Goal: Task Accomplishment & Management: Complete application form

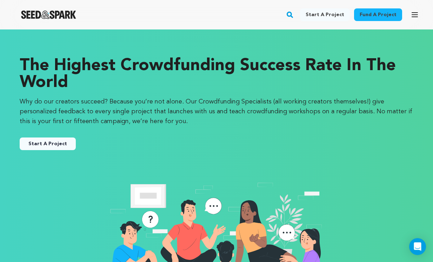
click at [412, 13] on icon "button" at bounding box center [414, 15] width 8 height 8
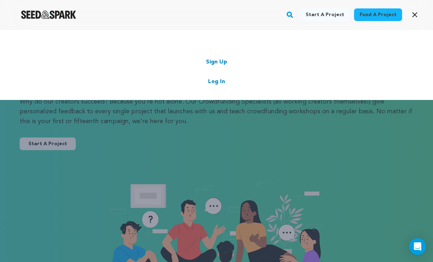
click at [217, 83] on link "Log In" at bounding box center [216, 81] width 17 height 8
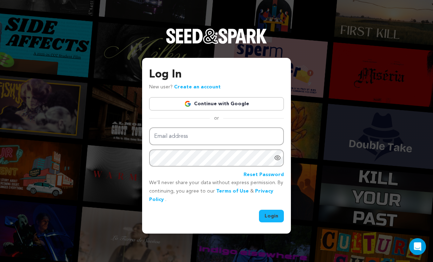
click at [228, 102] on link "Continue with Google" at bounding box center [216, 103] width 135 height 13
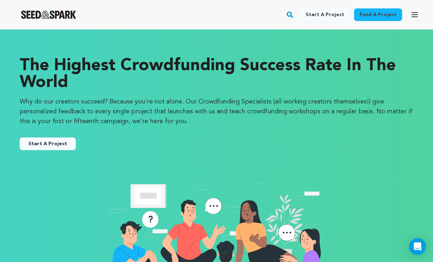
click at [411, 14] on icon "button" at bounding box center [414, 15] width 8 height 8
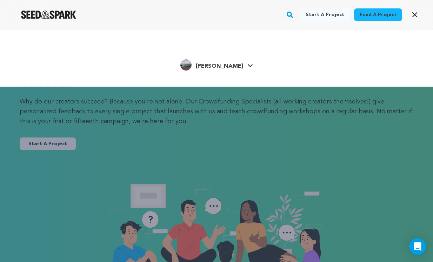
click at [247, 65] on icon at bounding box center [250, 66] width 6 height 4
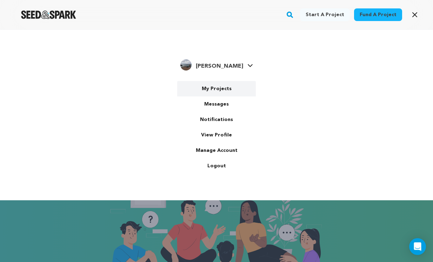
click at [210, 90] on link "My Projects" at bounding box center [216, 88] width 79 height 15
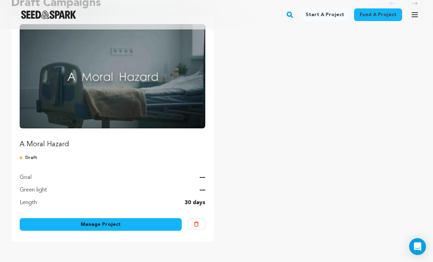
scroll to position [89, 0]
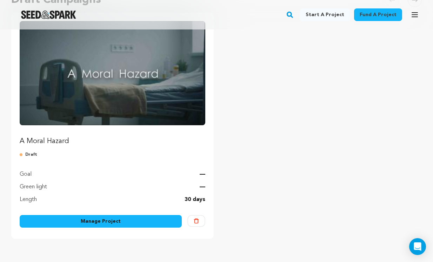
click at [56, 144] on p "A Moral Hazard" at bounding box center [113, 141] width 186 height 10
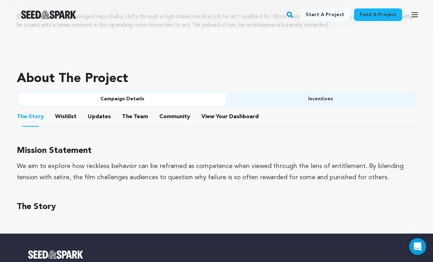
scroll to position [358, 0]
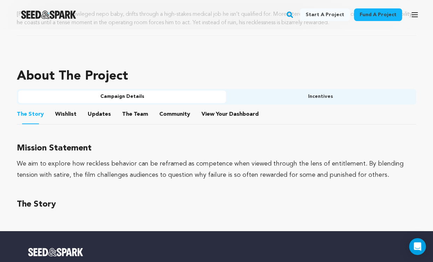
click at [65, 115] on button "Wishlist" at bounding box center [66, 115] width 17 height 17
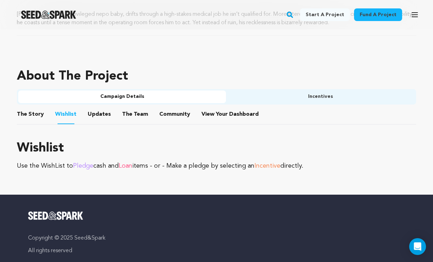
click at [30, 115] on button "The Story" at bounding box center [30, 115] width 17 height 17
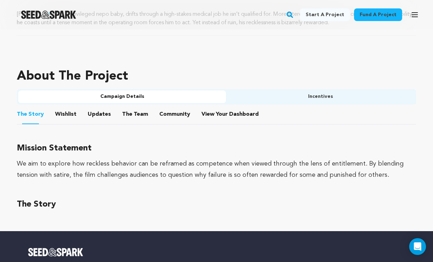
click at [305, 89] on ul "Campaign Details Incentives" at bounding box center [216, 96] width 399 height 15
click at [305, 96] on button "Incentives" at bounding box center [320, 96] width 189 height 13
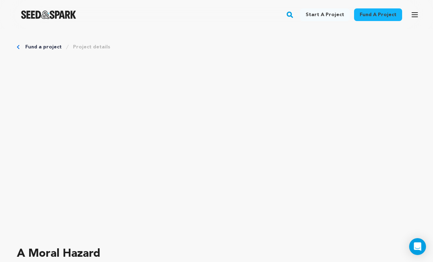
click at [416, 13] on icon "button" at bounding box center [414, 15] width 8 height 8
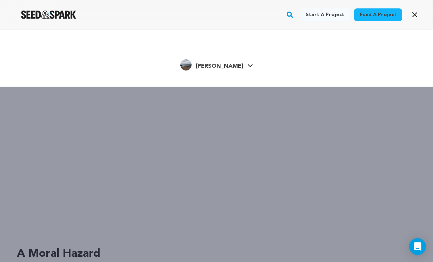
click at [247, 64] on icon at bounding box center [250, 66] width 6 height 4
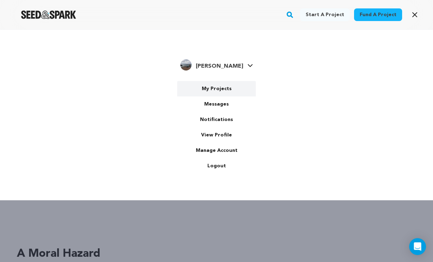
click at [232, 89] on link "My Projects" at bounding box center [216, 88] width 79 height 15
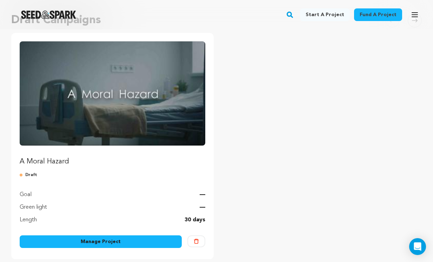
scroll to position [86, 0]
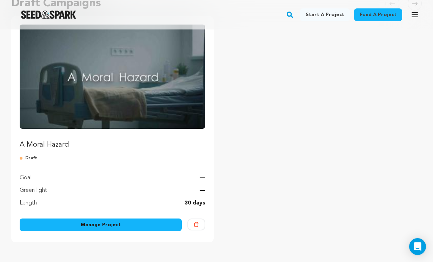
click at [154, 221] on link "Manage Project" at bounding box center [101, 224] width 162 height 13
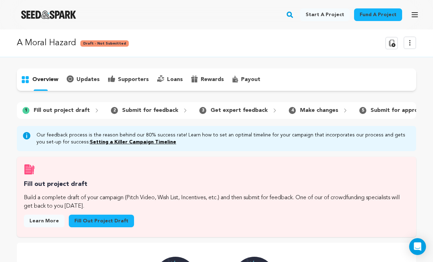
click at [98, 221] on link "Fill out project draft" at bounding box center [101, 221] width 65 height 13
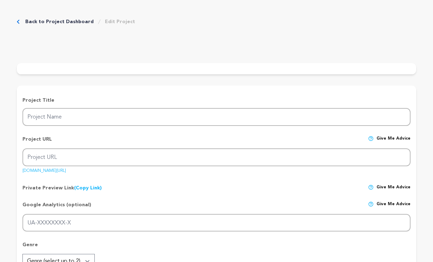
type input "A Moral Hazard"
type input "a-moral-hazard"
type input "A reckless nepo baby coasts through a high-stakes medical job, until one impuls…"
type textarea "Hugo, a privileged nepo baby, drifts through a high-stakes medical job he isn’t…"
type textarea "We aim to explore how reckless behavior can be reframed as competence when view…"
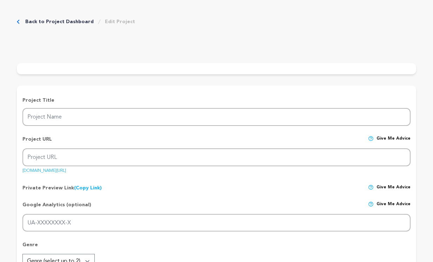
radio input "true"
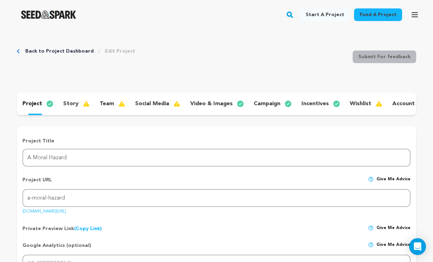
click at [74, 102] on p "story" at bounding box center [70, 104] width 15 height 8
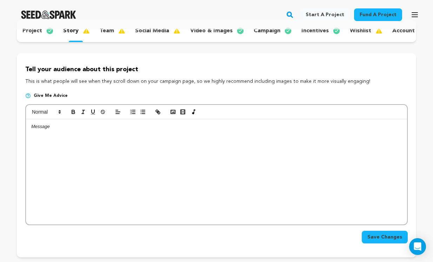
scroll to position [79, 0]
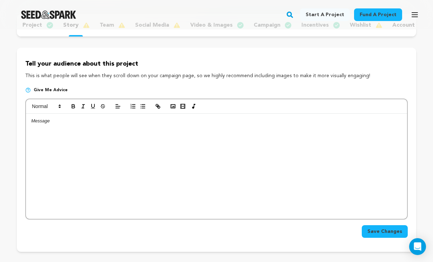
drag, startPoint x: 56, startPoint y: 75, endPoint x: 219, endPoint y: 91, distance: 163.8
click at [219, 91] on div "Tell your audience about this project This is what people will see when they sc…" at bounding box center [216, 150] width 399 height 204
click at [226, 62] on p "Tell your audience about this project" at bounding box center [216, 64] width 382 height 10
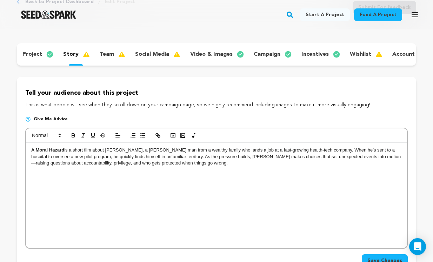
scroll to position [4, 0]
click at [326, 156] on p "A Moral Hazard is a short film about Hugo, a young man from a wealthy family wh…" at bounding box center [216, 156] width 370 height 19
click at [57, 157] on p "A Moral Hazard is a short film about Hugo, a young man from a wealthy family wh…" at bounding box center [216, 156] width 370 height 19
click at [396, 150] on p "A Moral Hazard is a short film about Hugo, a young man from a wealthy family wh…" at bounding box center [216, 156] width 370 height 19
click at [184, 166] on div "A Moral Hazard is a short film about Hugo, a young man from a wealthy family wh…" at bounding box center [216, 195] width 381 height 105
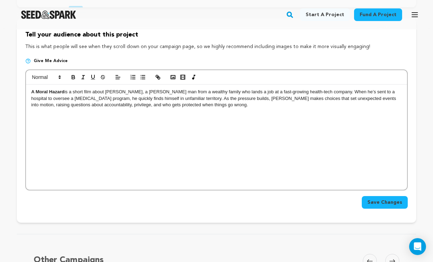
scroll to position [107, 0]
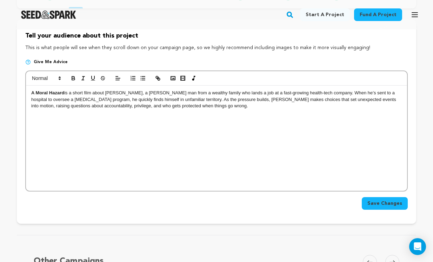
click at [387, 203] on span "Save Changes" at bounding box center [384, 203] width 35 height 7
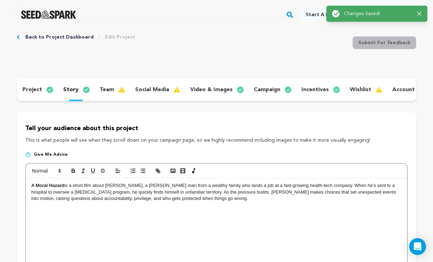
scroll to position [0, 0]
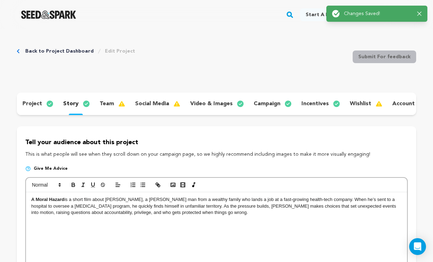
click at [418, 13] on icon "button" at bounding box center [419, 14] width 4 height 4
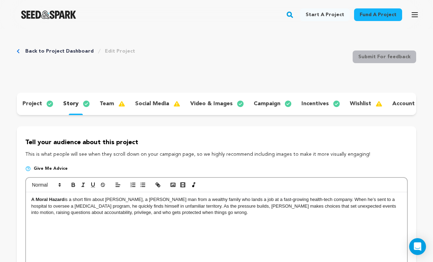
click at [106, 105] on p "team" at bounding box center [107, 104] width 14 height 8
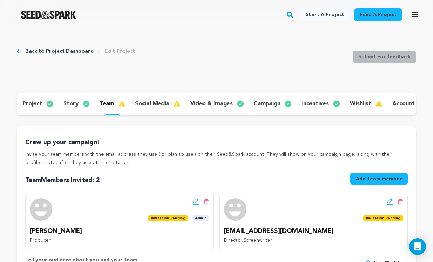
click at [141, 111] on div "project story team social media video & images campaign incentives wishlist acc…" at bounding box center [216, 104] width 399 height 22
click at [148, 104] on p "social media" at bounding box center [152, 104] width 34 height 8
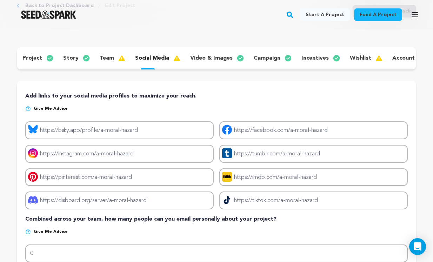
scroll to position [46, 0]
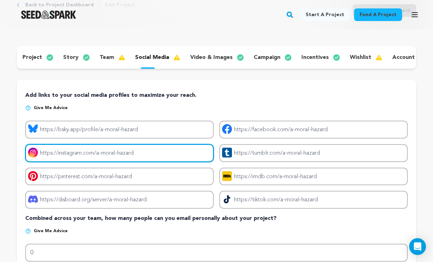
click at [76, 151] on input "Project instagram link" at bounding box center [119, 153] width 188 height 18
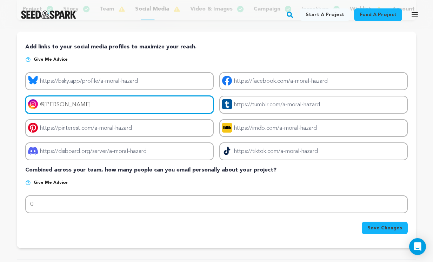
scroll to position [77, 0]
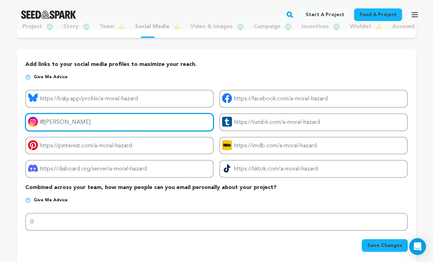
type input "@pleeter"
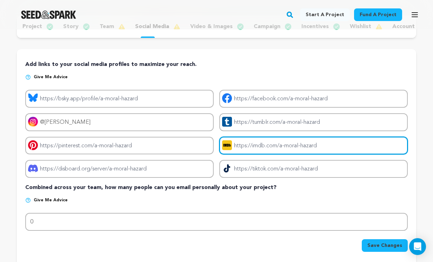
click at [298, 146] on input "Project imdb link" at bounding box center [313, 146] width 188 height 18
paste input "https://www.imdb.com/name/nm0498016/?ref_=fn_all_nme_1"
type input "https://www.imdb.com/name/nm0498016/?ref_=fn_all_nme_1"
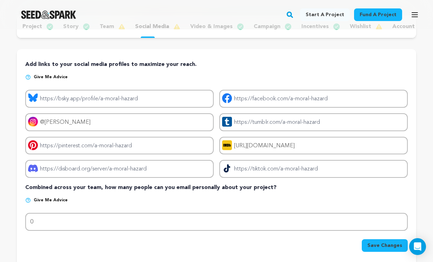
click at [378, 245] on span "Save Changes" at bounding box center [384, 245] width 35 height 7
type input "https://@pleeter"
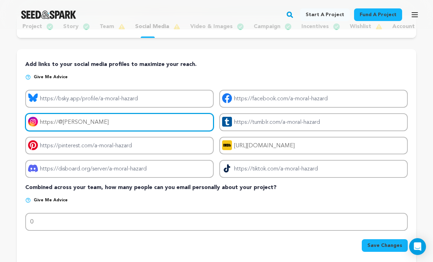
click at [88, 120] on input "https://@pleeter" at bounding box center [119, 122] width 188 height 18
paste input "https://www.instagram.com/pleeter/?hl=en"
type input "https://www.instagram.com/pleeter/?hl=en"
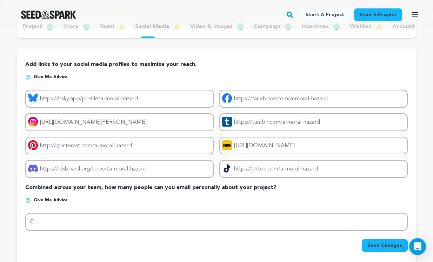
click at [391, 243] on span "Save Changes" at bounding box center [384, 245] width 35 height 7
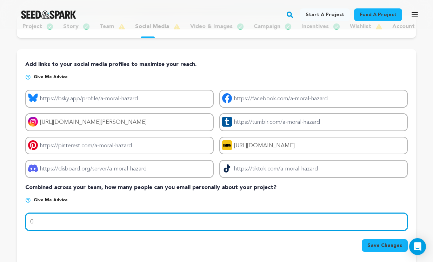
click at [55, 221] on input "0" at bounding box center [216, 222] width 382 height 18
type input "100"
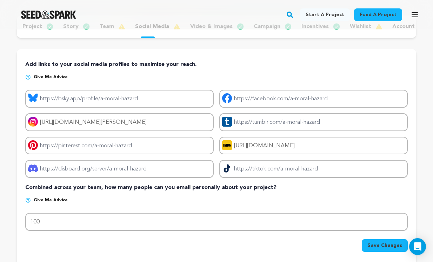
click at [382, 247] on span "Save Changes" at bounding box center [384, 245] width 35 height 7
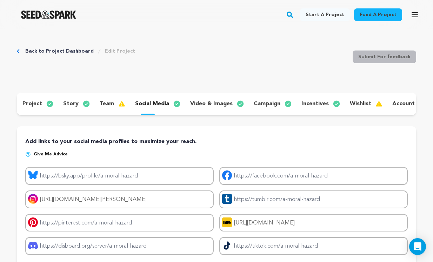
scroll to position [0, 0]
click at [104, 104] on p "team" at bounding box center [107, 104] width 14 height 8
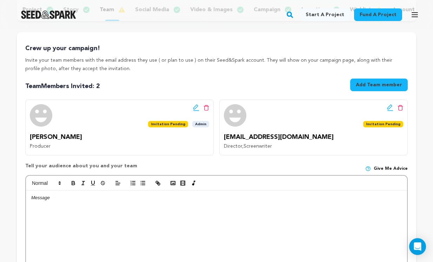
scroll to position [96, 0]
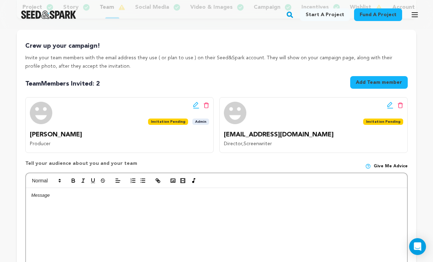
click at [41, 113] on img at bounding box center [41, 113] width 22 height 22
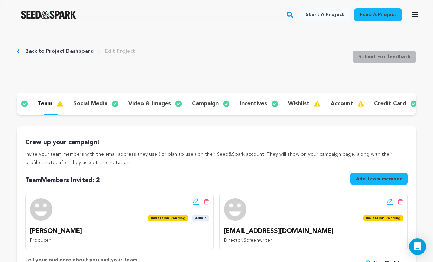
scroll to position [0, 61]
click at [293, 101] on p "wishlist" at bounding box center [298, 104] width 21 height 8
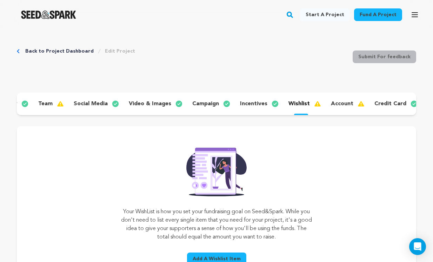
scroll to position [32, 0]
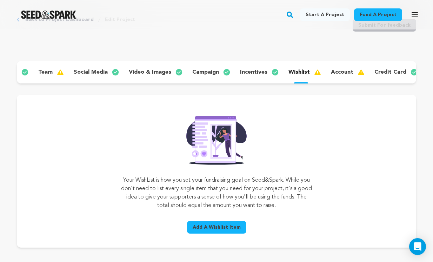
click at [337, 68] on div "account" at bounding box center [346, 72] width 43 height 11
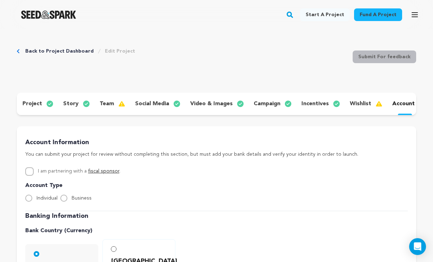
click at [69, 51] on link "Back to Project Dashboard" at bounding box center [59, 51] width 68 height 7
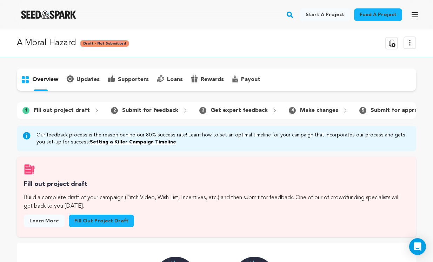
click at [412, 42] on icon at bounding box center [409, 43] width 8 height 8
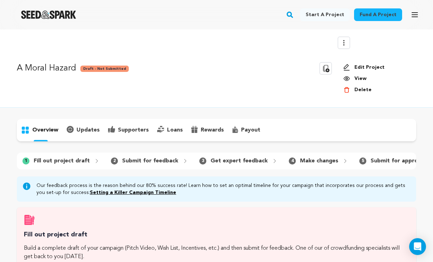
click at [358, 80] on link "View" at bounding box center [376, 78] width 67 height 7
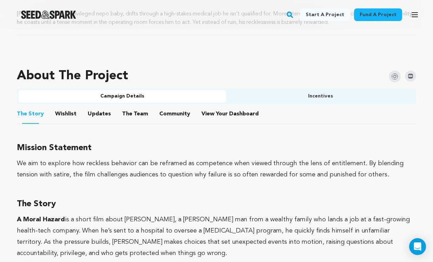
scroll to position [352, 0]
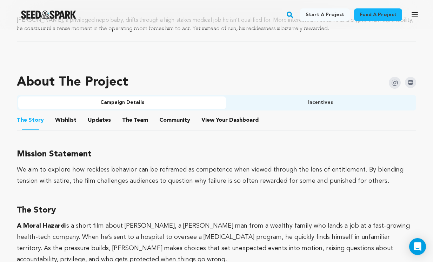
click at [167, 120] on button "Community" at bounding box center [174, 121] width 17 height 17
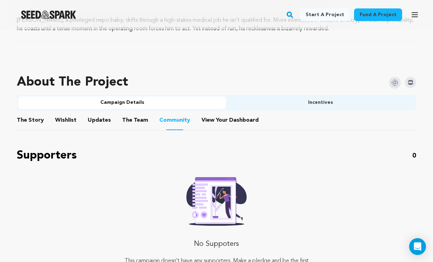
click at [136, 121] on button "The Team" at bounding box center [135, 121] width 17 height 17
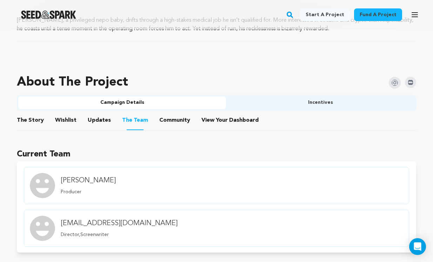
click at [96, 120] on button "Updates" at bounding box center [99, 121] width 17 height 17
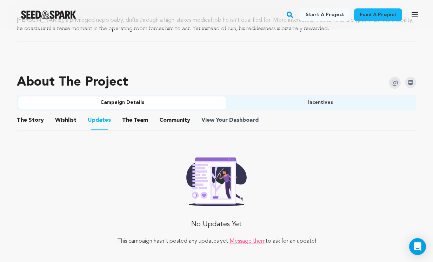
click at [219, 116] on span "View Your Dashboard" at bounding box center [230, 120] width 59 height 8
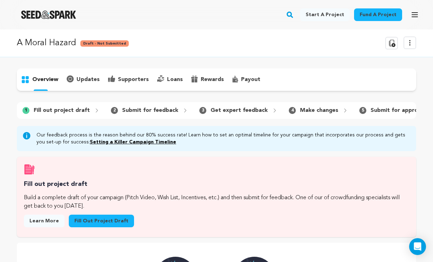
click at [407, 46] on icon at bounding box center [409, 43] width 8 height 8
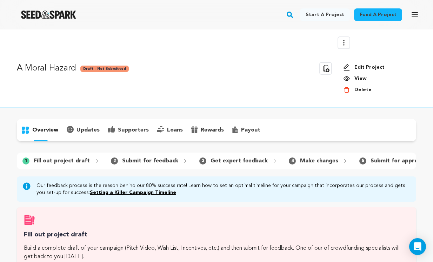
click at [359, 80] on link "View" at bounding box center [376, 78] width 67 height 7
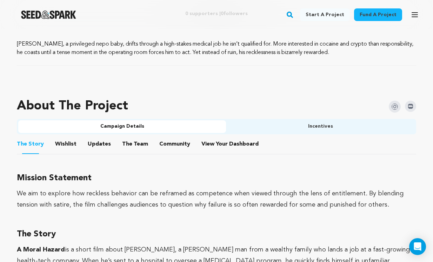
scroll to position [334, 0]
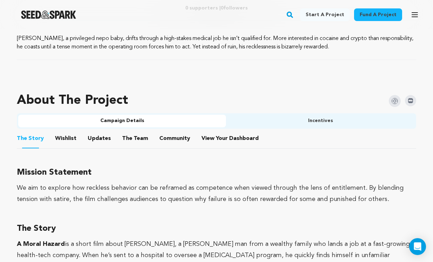
click at [306, 122] on button "Incentives" at bounding box center [320, 121] width 189 height 13
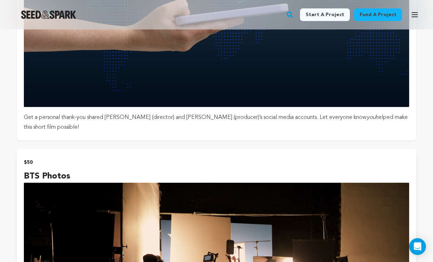
scroll to position [666, 0]
